Goal: Information Seeking & Learning: Check status

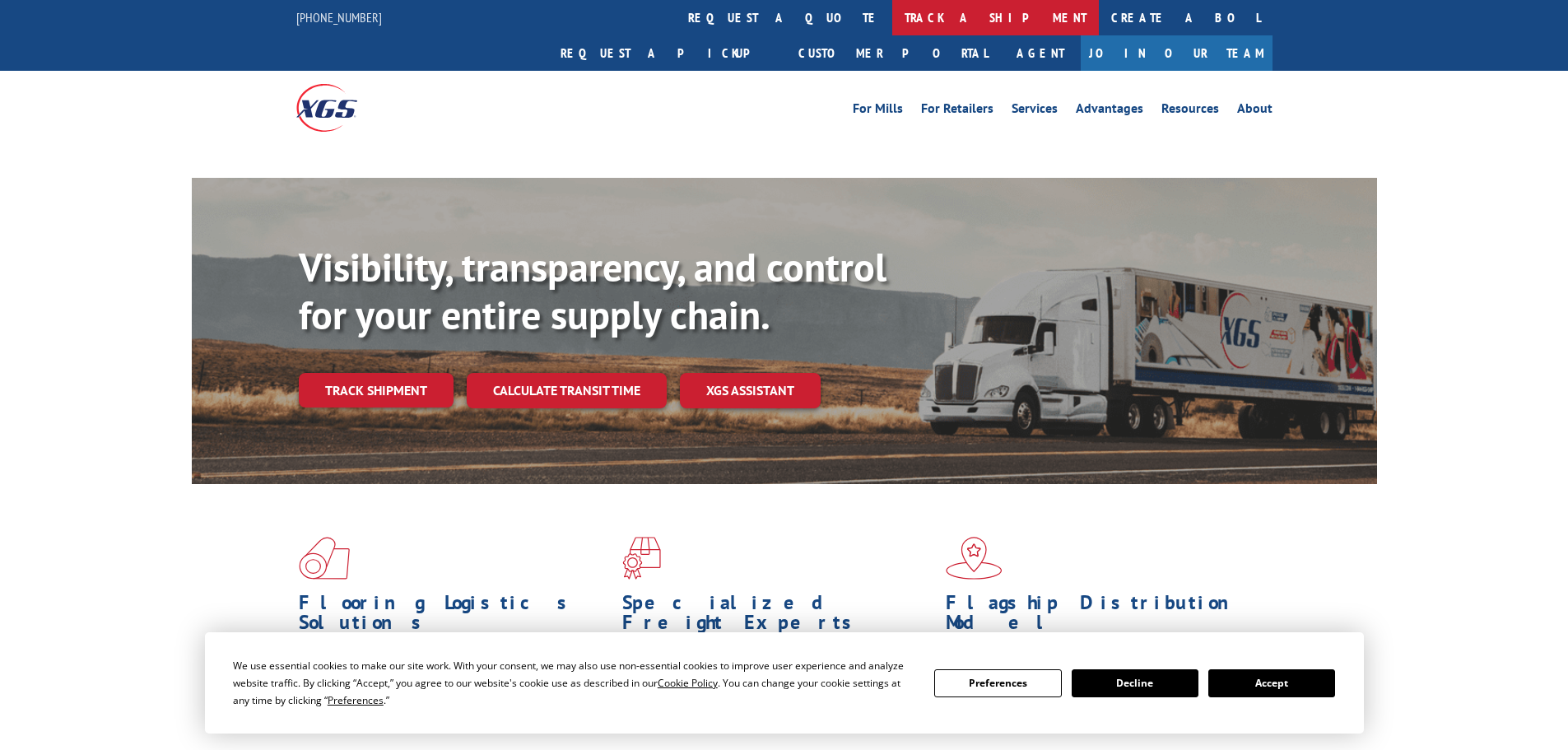
click at [892, 19] on link "track a shipment" at bounding box center [995, 17] width 207 height 35
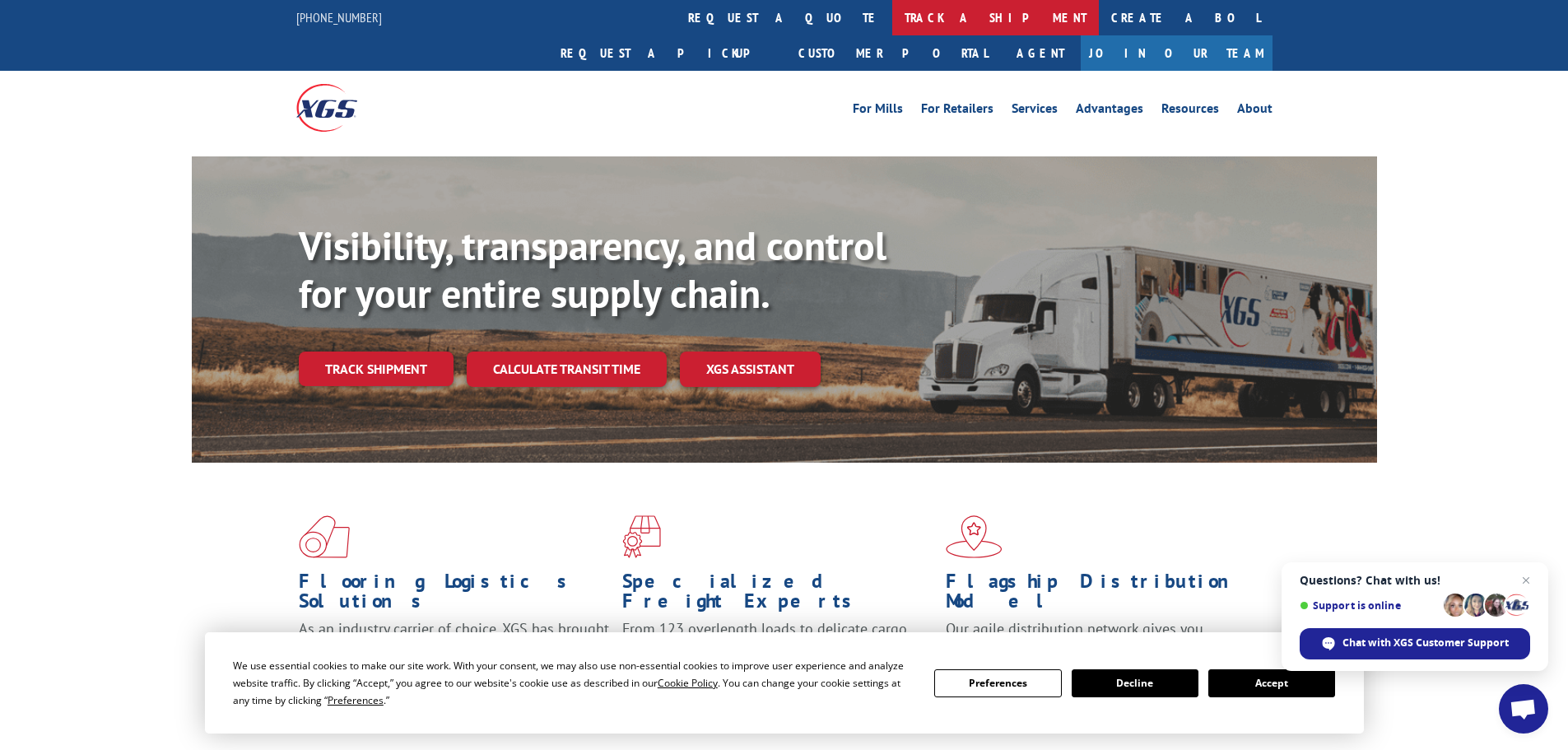
click at [892, 24] on link "track a shipment" at bounding box center [995, 17] width 207 height 35
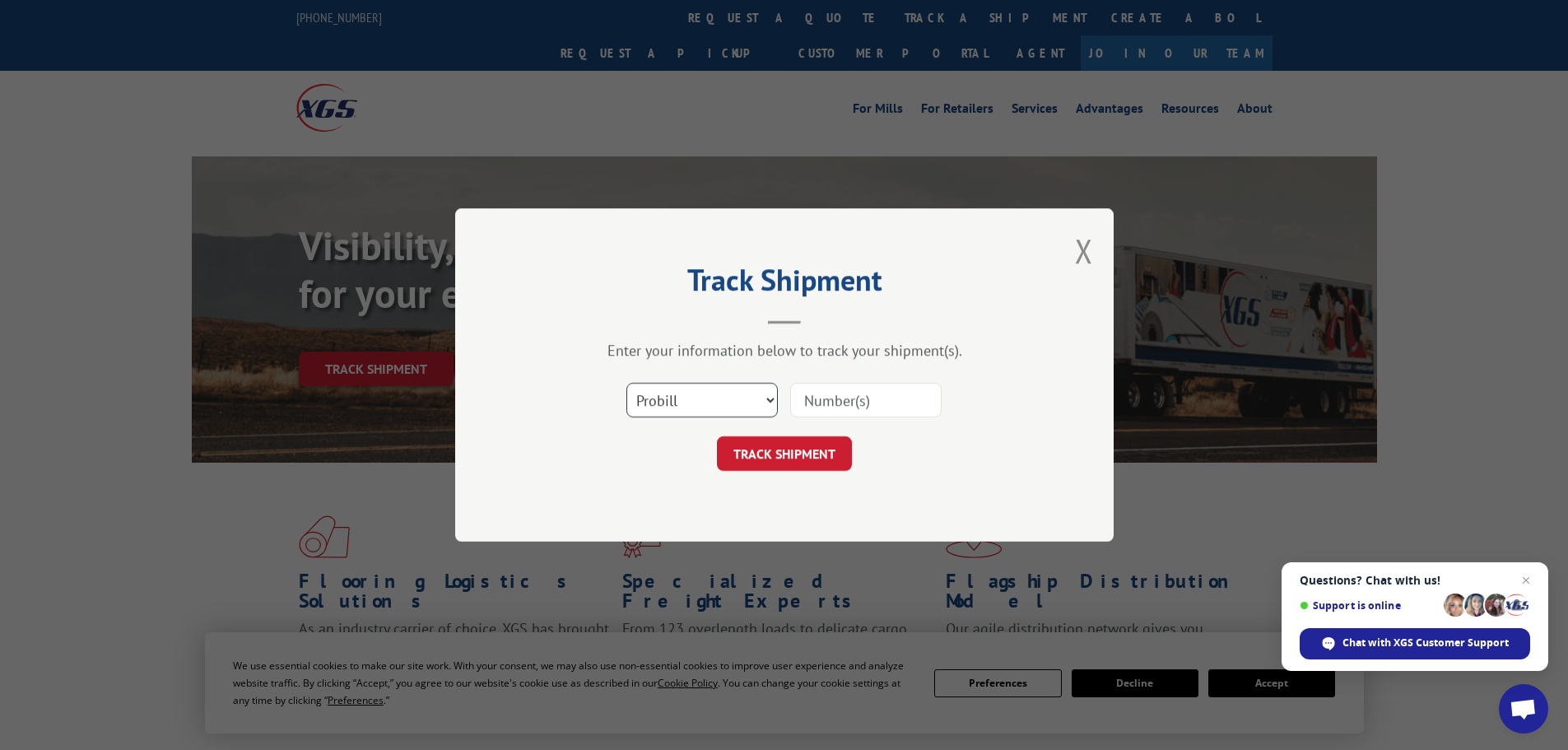
click at [683, 409] on select "Select category... Probill BOL PO" at bounding box center [703, 400] width 152 height 34
select select "bol"
click at [627, 383] on select "Select category... Probill BOL PO" at bounding box center [703, 400] width 152 height 34
click at [845, 400] on input at bounding box center [866, 400] width 152 height 34
paste input "5252173"
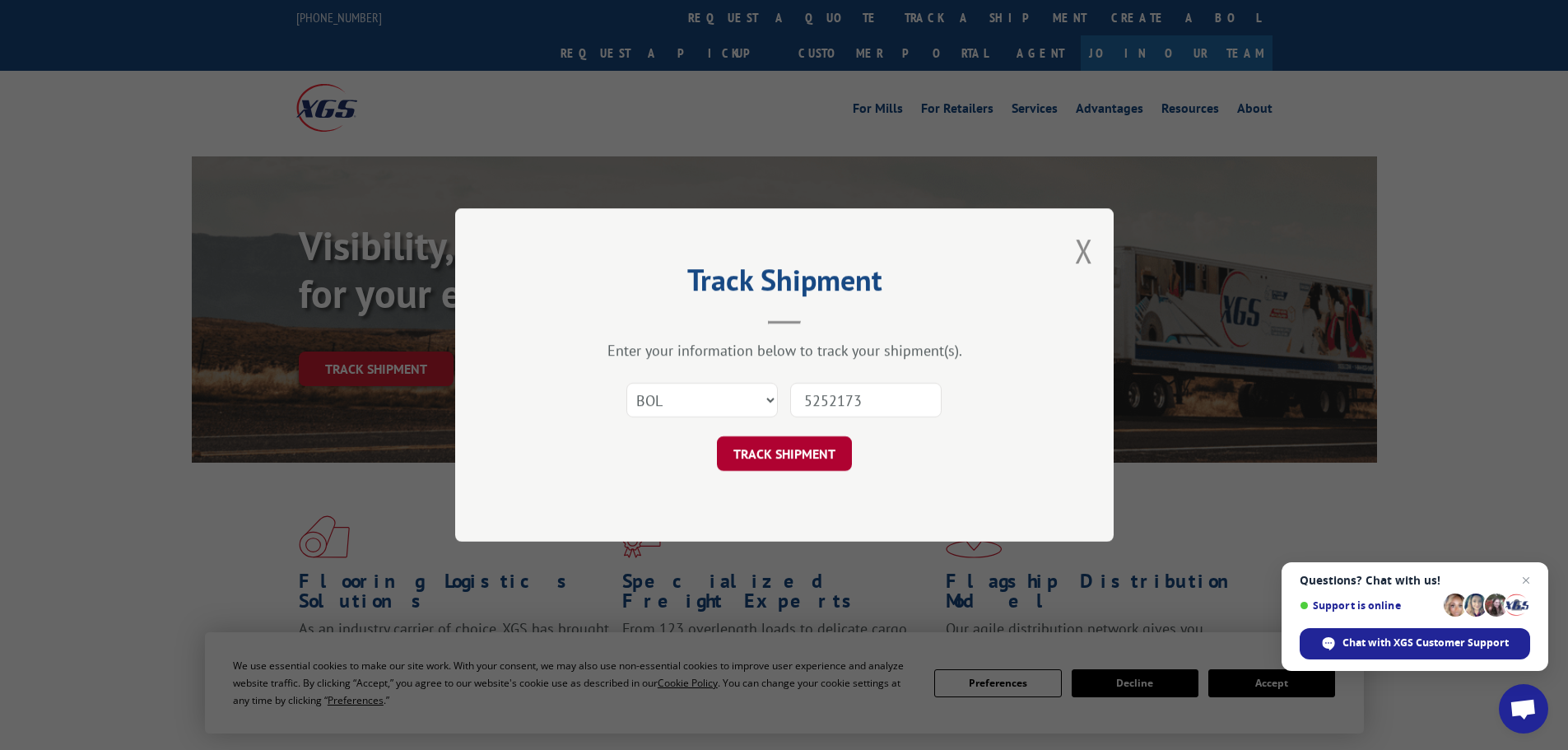
type input "5252173"
click at [820, 453] on button "TRACK SHIPMENT" at bounding box center [784, 454] width 135 height 34
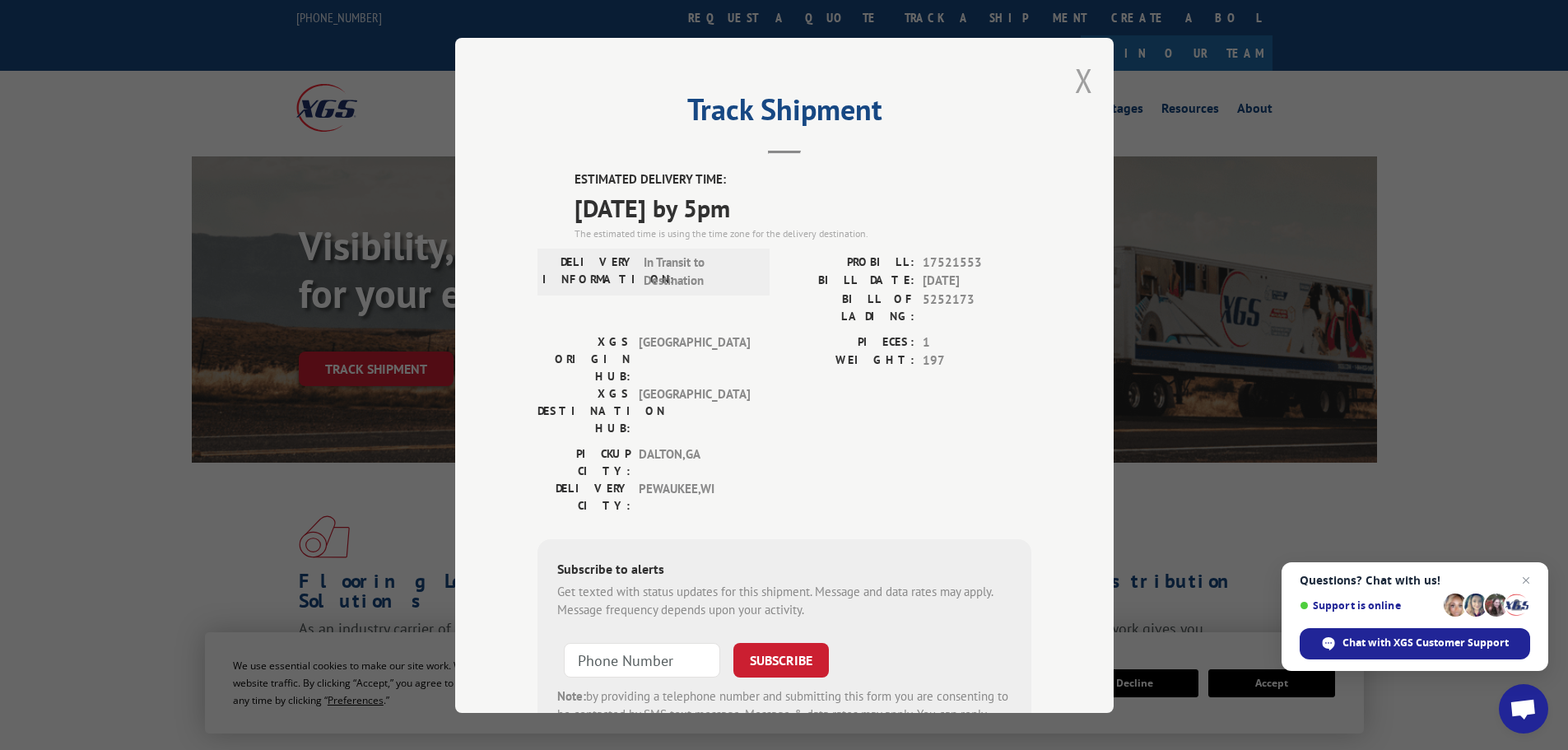
click at [1080, 72] on button "Close modal" at bounding box center [1084, 80] width 18 height 44
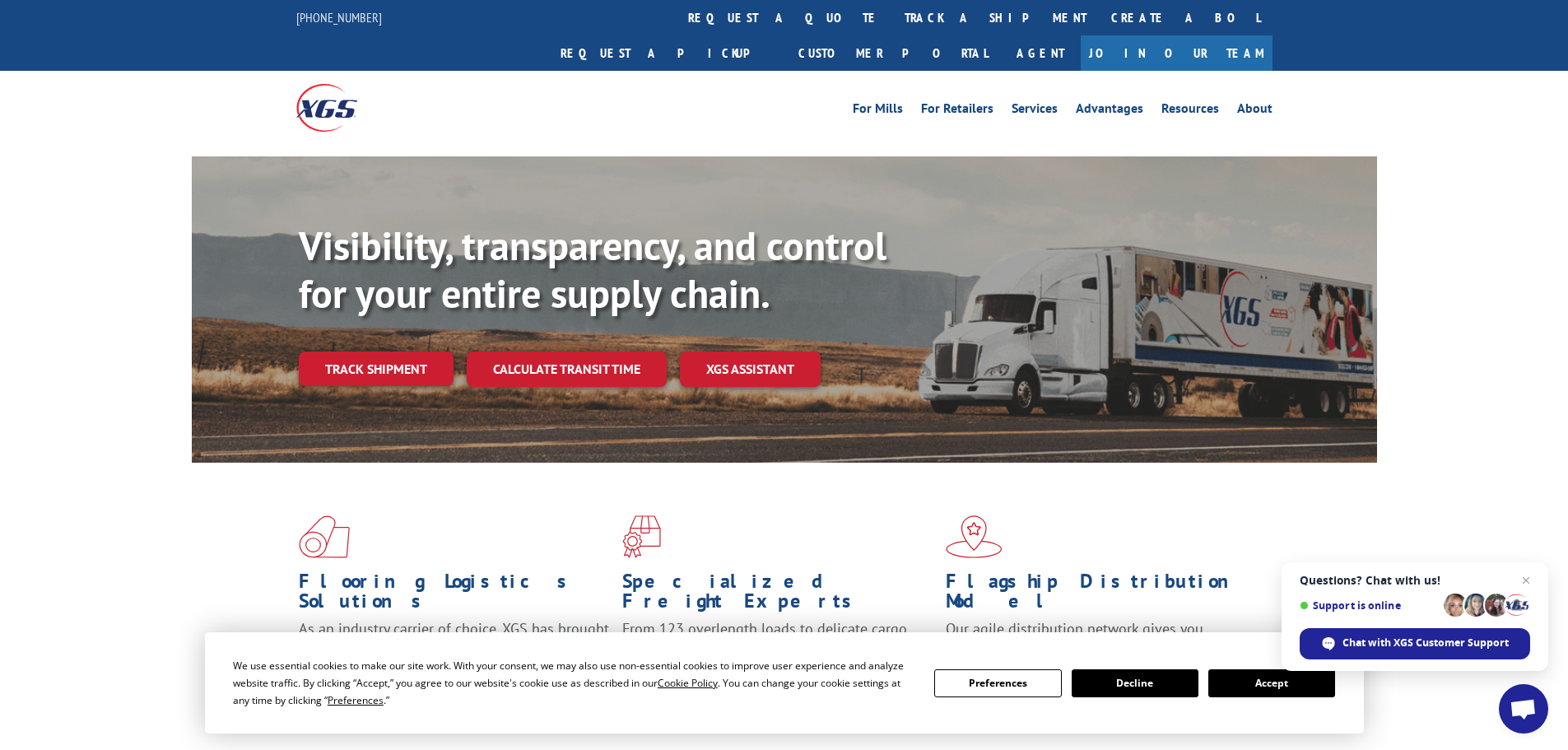
click at [892, 16] on link "track a shipment" at bounding box center [995, 17] width 207 height 35
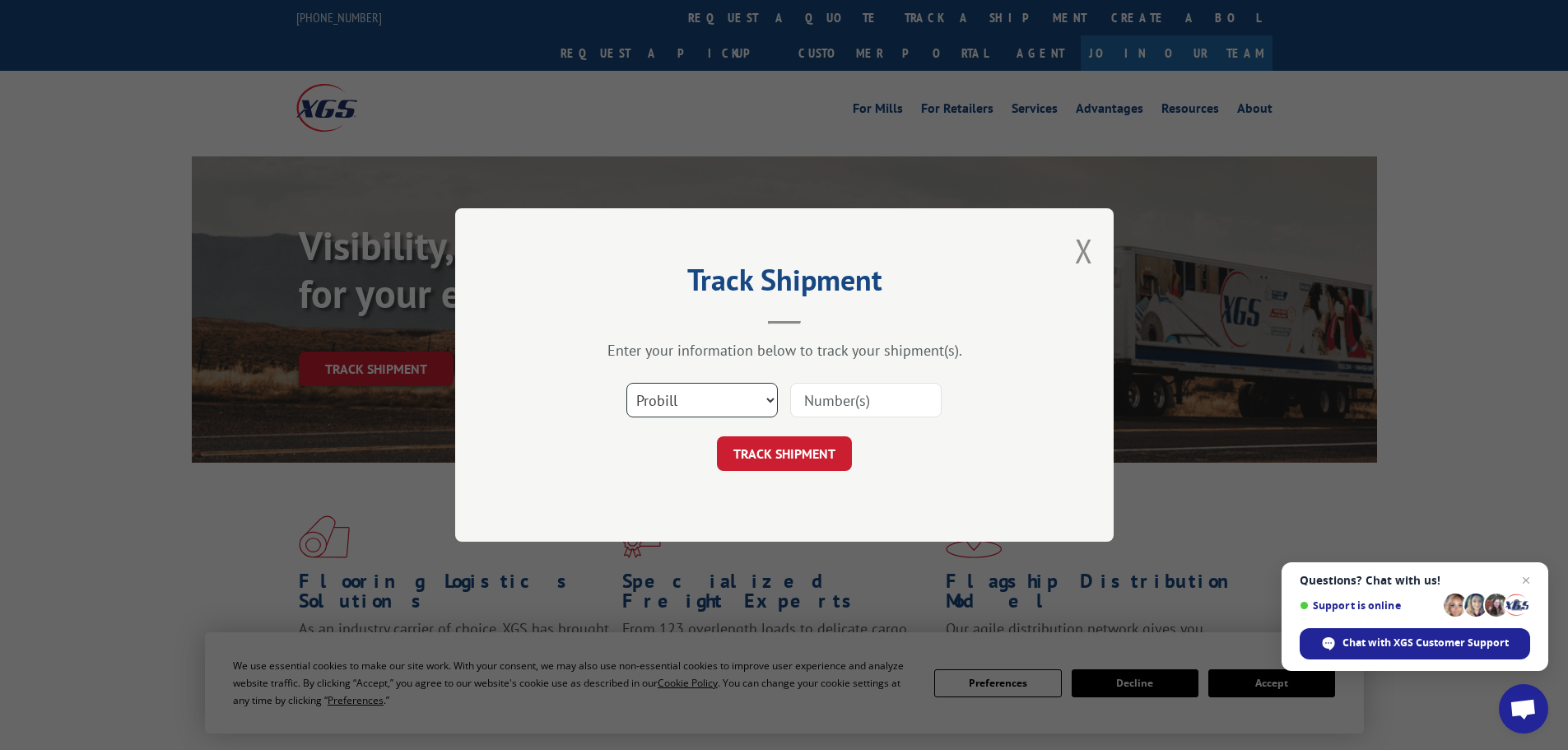
click at [737, 400] on select "Select category... Probill BOL PO" at bounding box center [703, 400] width 152 height 34
select select "po"
click at [627, 383] on select "Select category... Probill BOL PO" at bounding box center [703, 400] width 152 height 34
click at [859, 401] on input at bounding box center [866, 400] width 152 height 34
paste input "16477217"
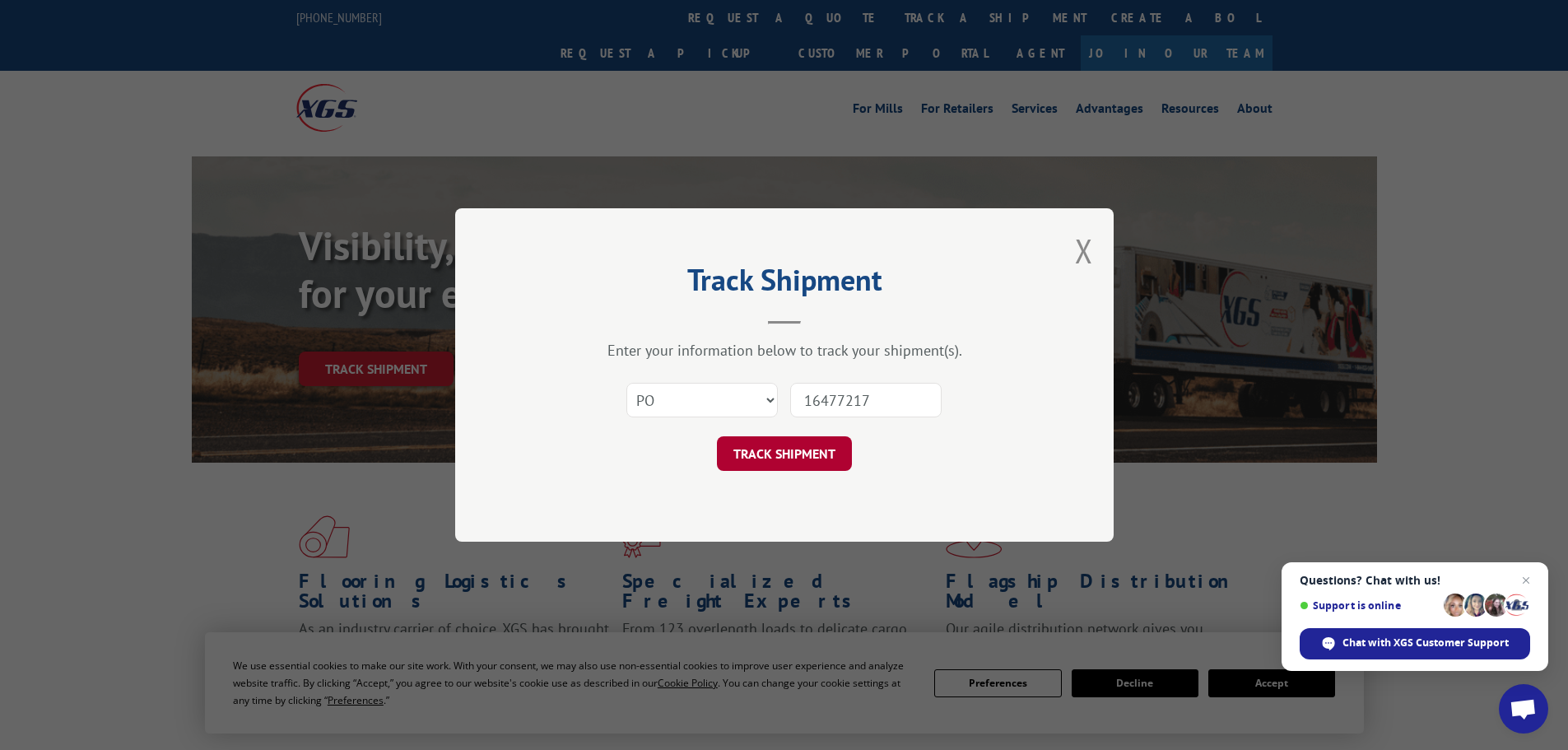
type input "16477217"
click at [807, 453] on button "TRACK SHIPMENT" at bounding box center [784, 454] width 135 height 34
